Goal: Register for event/course

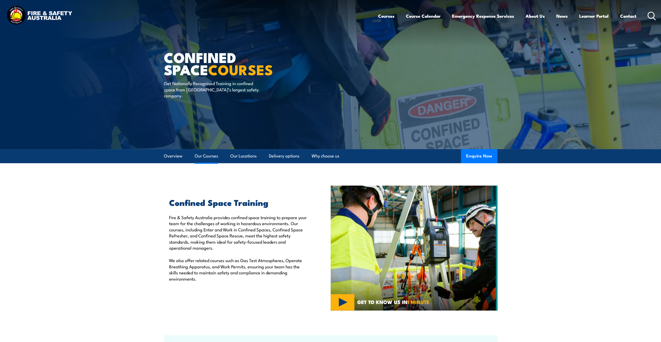
click at [210, 158] on link "Our Courses" at bounding box center [206, 156] width 23 height 14
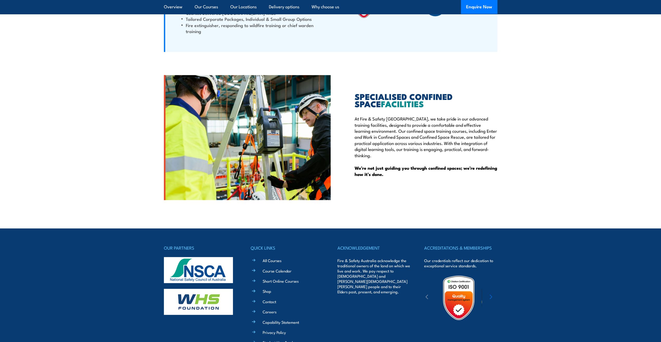
scroll to position [1215, 0]
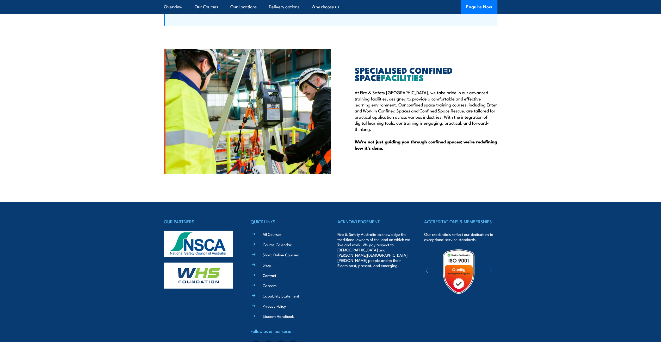
click at [265, 234] on link "All Courses" at bounding box center [271, 233] width 19 height 5
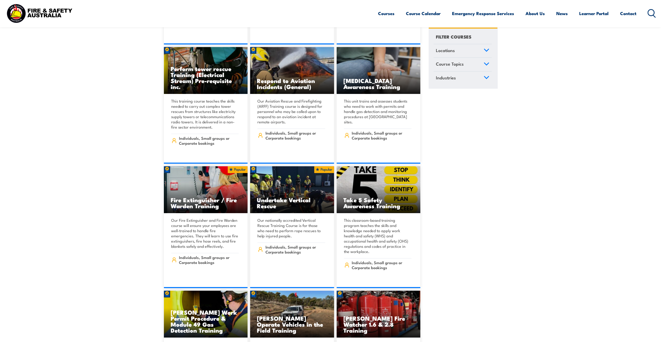
scroll to position [1484, 0]
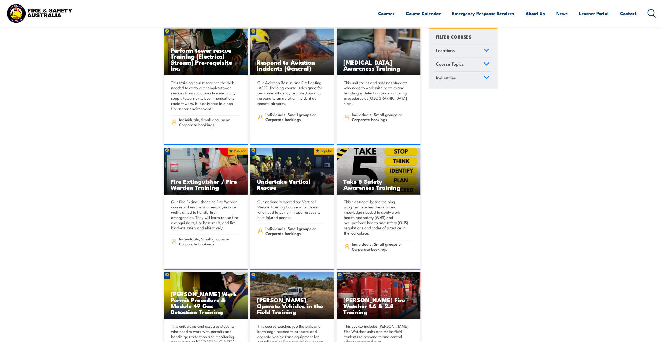
click at [462, 64] on span "Course Topics" at bounding box center [450, 63] width 28 height 7
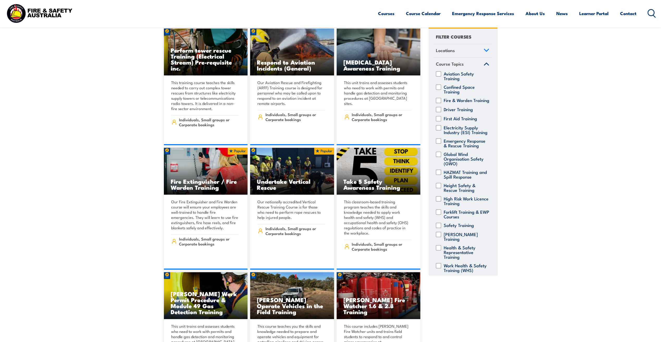
scroll to position [26, 0]
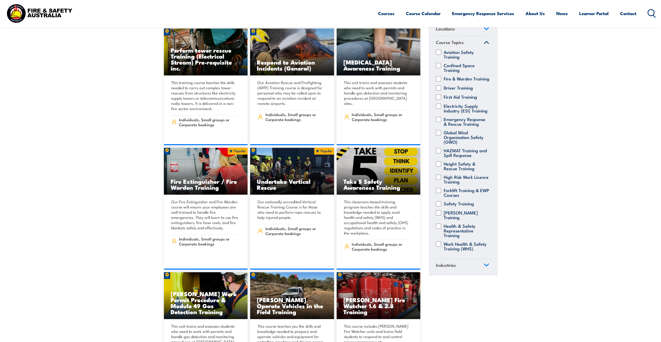
click at [448, 195] on label "Forklift Training & EWP Courses" at bounding box center [466, 192] width 46 height 9
click at [441, 193] on input "Forklift Training & EWP Courses" at bounding box center [438, 190] width 5 height 5
checkbox input "true"
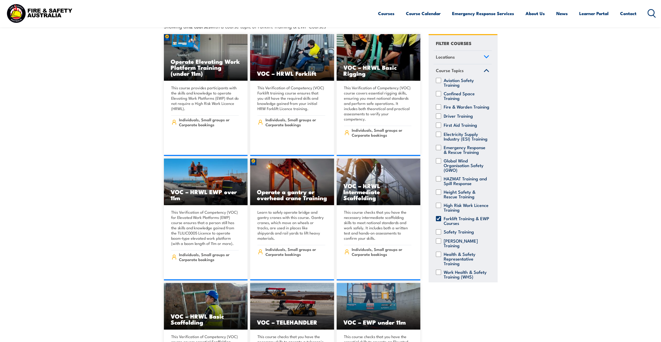
click at [457, 196] on label "Height Safety & Rescue Training" at bounding box center [466, 194] width 46 height 9
click at [441, 195] on input "Height Safety & Rescue Training" at bounding box center [438, 192] width 5 height 5
checkbox input "true"
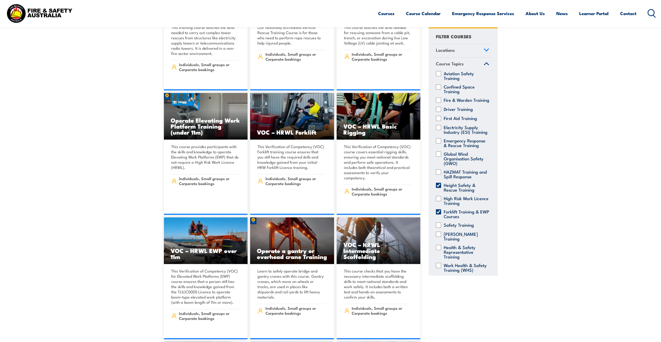
scroll to position [338, 0]
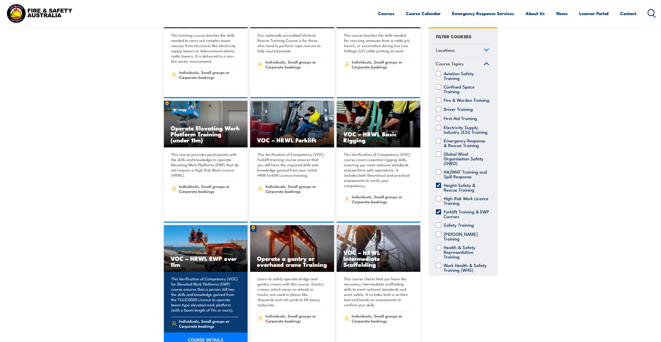
click at [191, 242] on img at bounding box center [206, 248] width 84 height 47
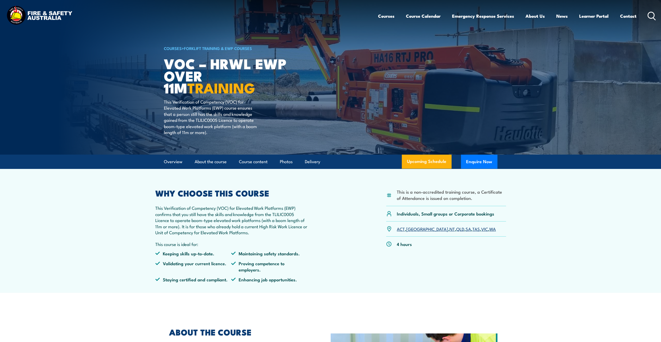
click at [465, 229] on link "SA" at bounding box center [467, 229] width 5 height 6
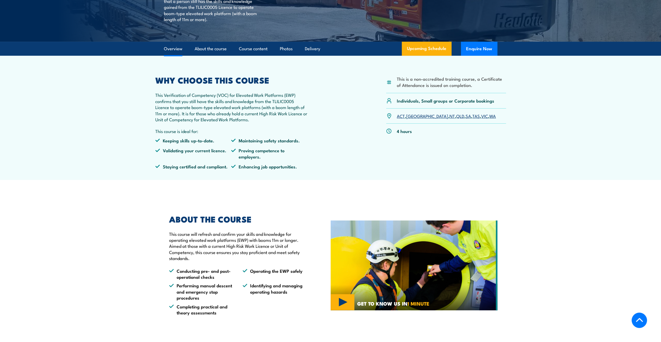
scroll to position [155, 0]
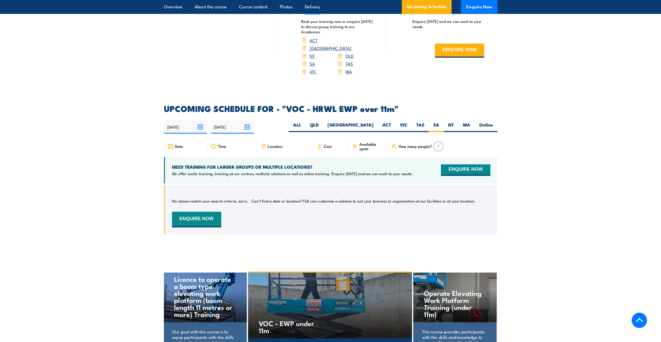
scroll to position [725, 0]
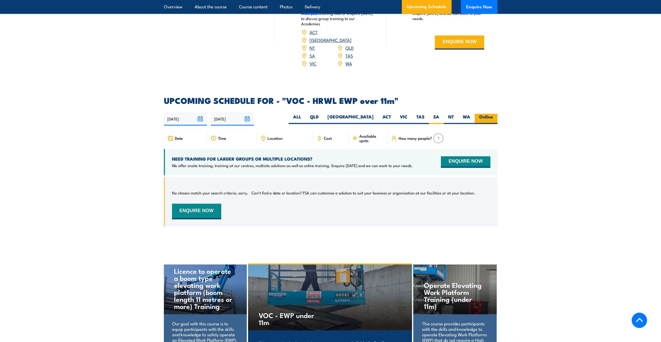
click at [484, 114] on label "Online" at bounding box center [485, 119] width 23 height 10
click at [493, 114] on input "Online" at bounding box center [494, 115] width 3 height 3
radio input "true"
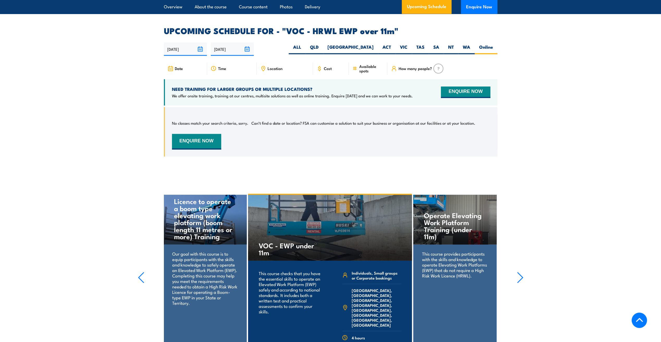
scroll to position [735, 0]
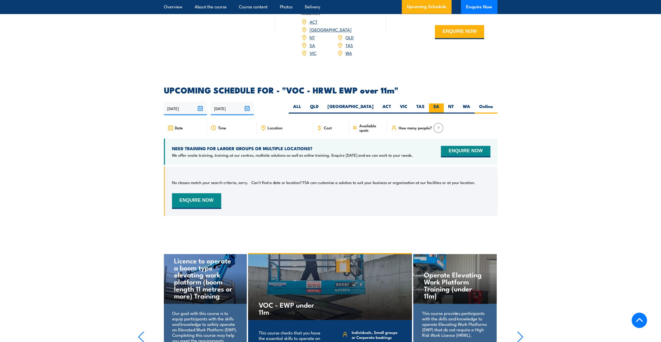
click at [434, 103] on label "SA" at bounding box center [436, 108] width 15 height 10
click at [439, 103] on input "SA" at bounding box center [440, 104] width 3 height 3
radio input "true"
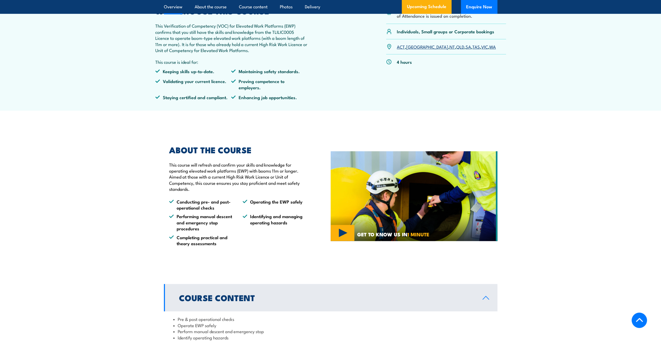
scroll to position [391, 0]
